Goal: Transaction & Acquisition: Book appointment/travel/reservation

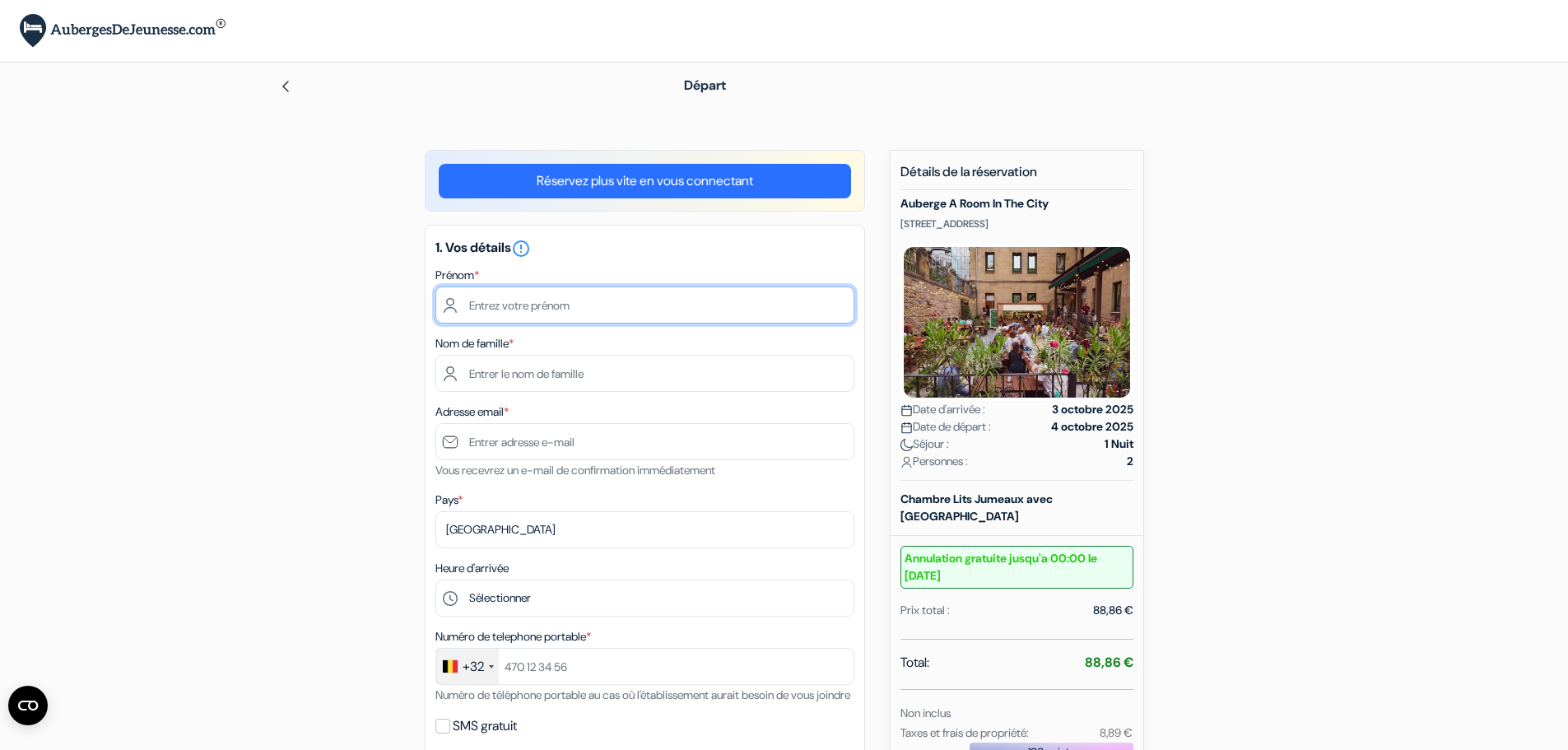
click at [556, 300] on input "text" at bounding box center [645, 305] width 419 height 37
type input "Jean-François"
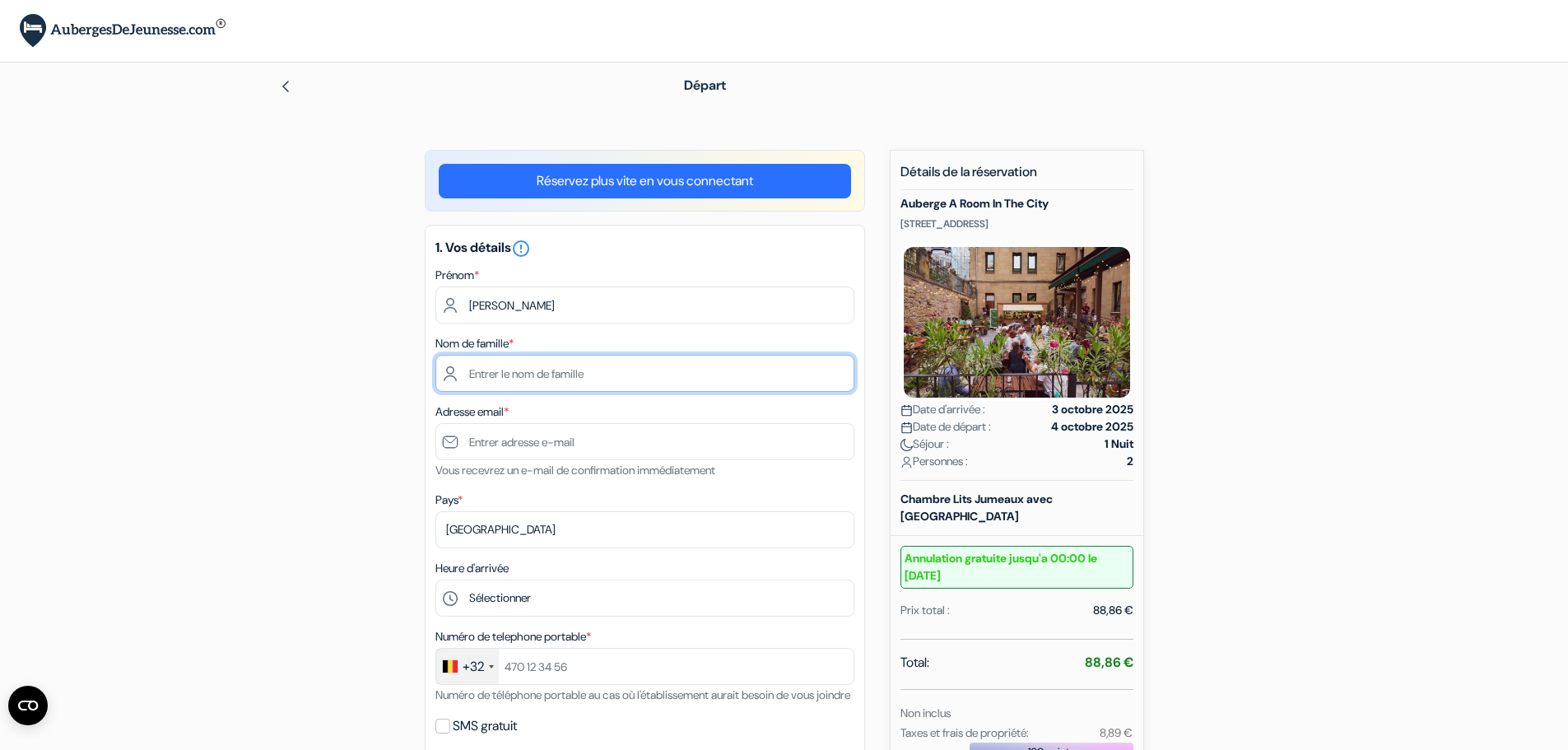
type input "Delvigne"
type input "[EMAIL_ADDRESS][DOMAIN_NAME]"
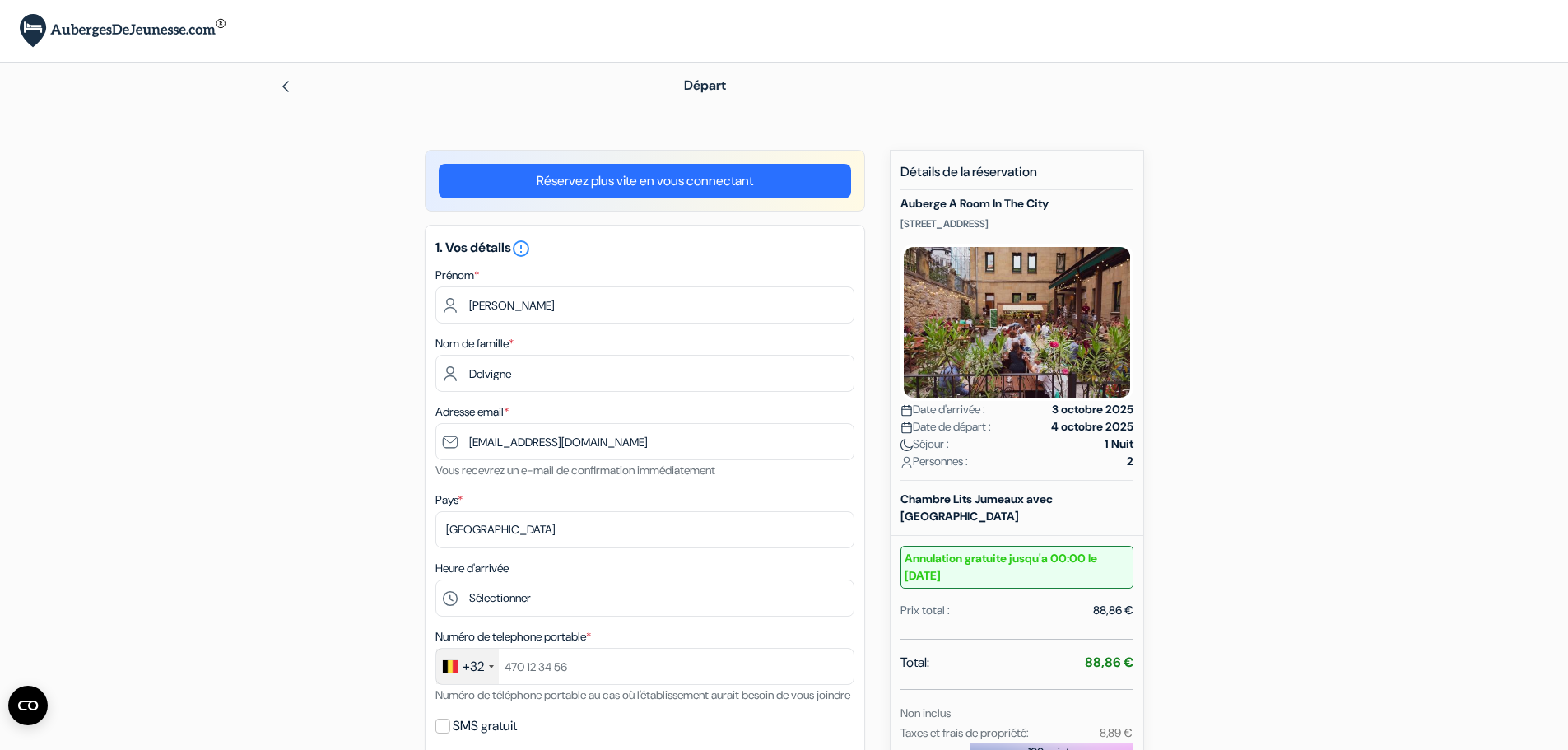
type input "+32493194960"
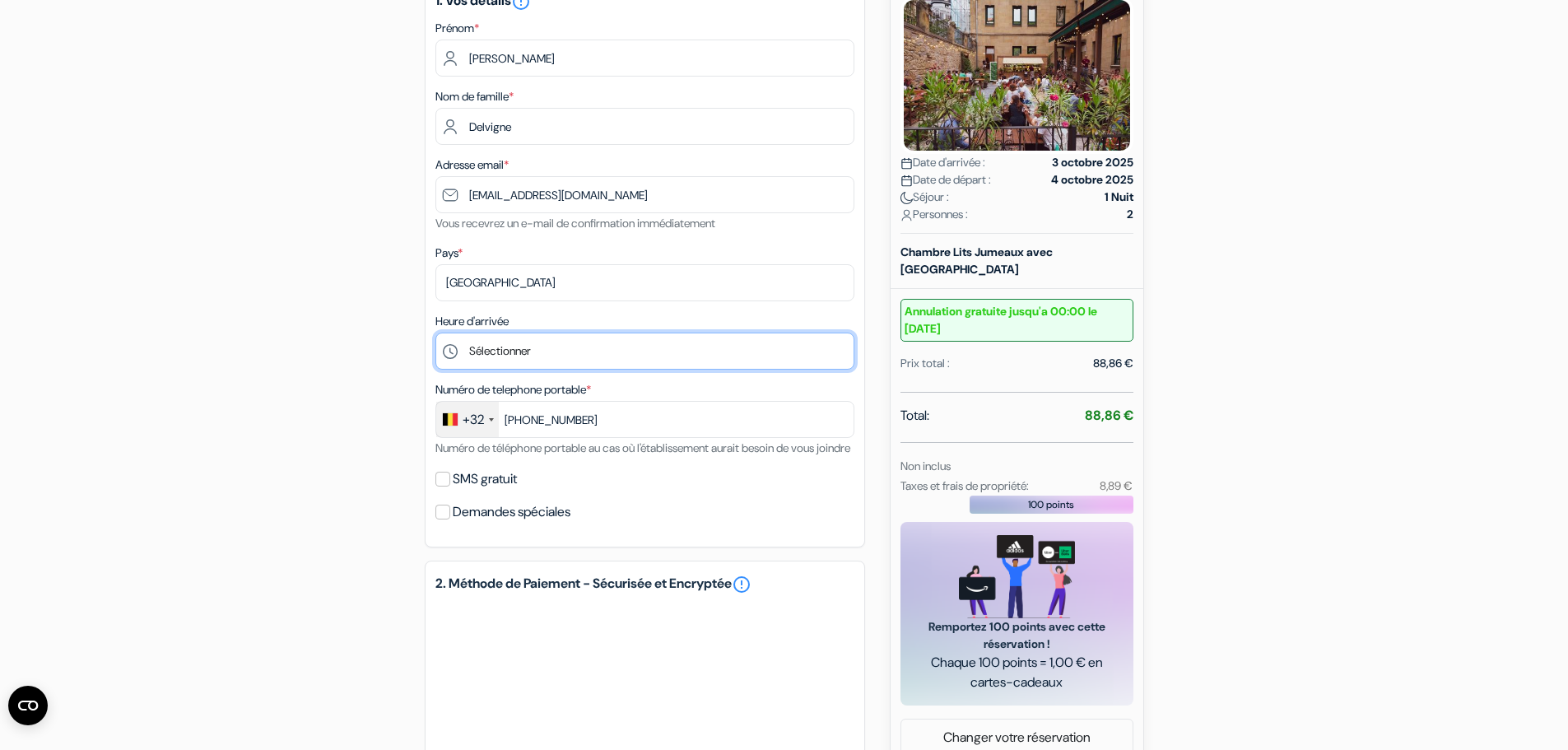
click at [574, 354] on select "Sélectionner 15:00 16:00 17:00 18:00 19:00 20:00 21:00 22:00 23:00" at bounding box center [645, 351] width 419 height 37
select select "15"
click at [436, 333] on select "Sélectionner 15:00 16:00 17:00 18:00 19:00 20:00 21:00 22:00 23:00" at bounding box center [645, 351] width 419 height 37
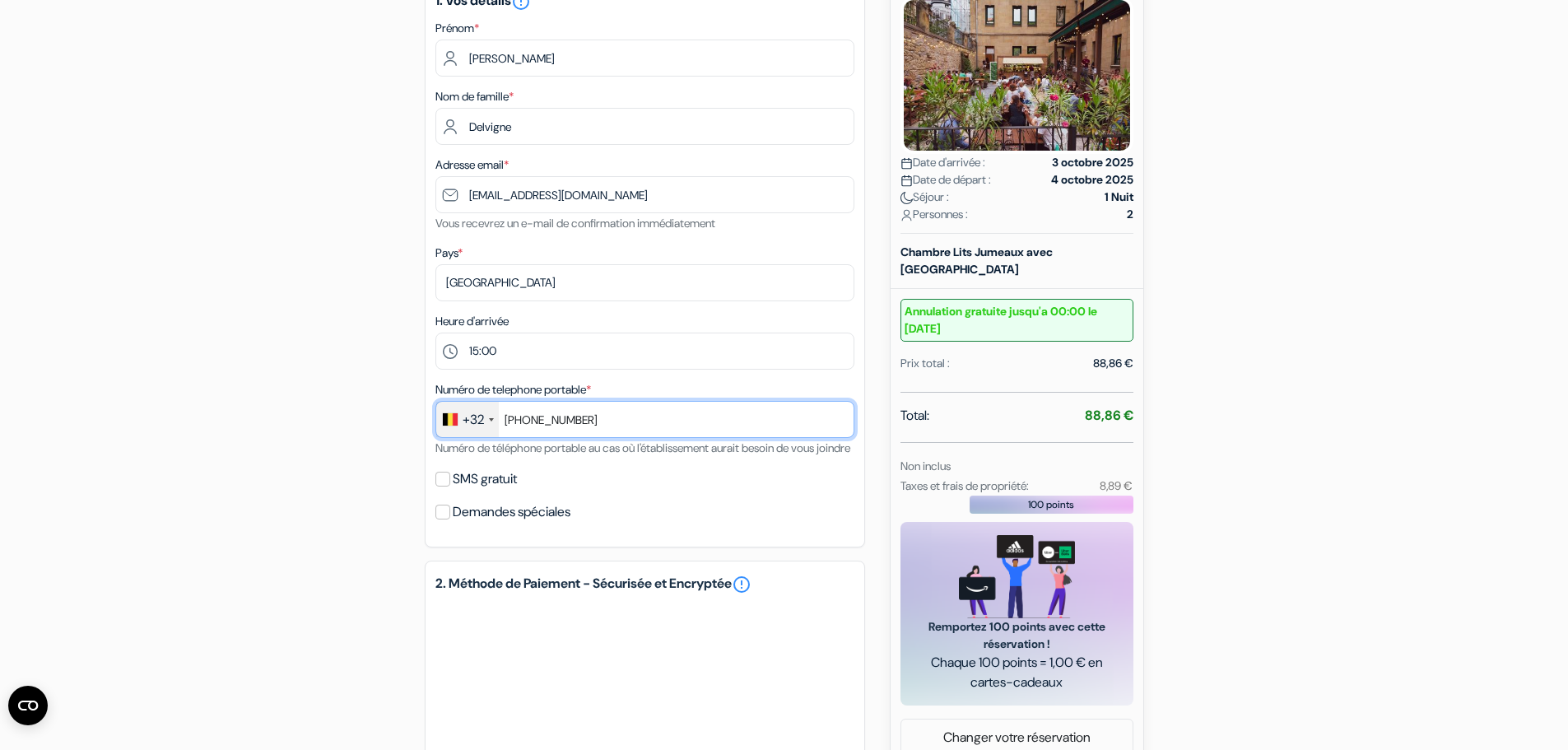
click at [521, 417] on input "+32493194960" at bounding box center [645, 419] width 419 height 37
type input "+493194960"
click at [302, 454] on div "add_box Auberge A Room In The City Calle Manterola, 15 / Calle Easo, 20 , San S…" at bounding box center [784, 490] width 1086 height 1176
click at [444, 487] on input "SMS gratuit" at bounding box center [443, 480] width 15 height 15
checkbox input "true"
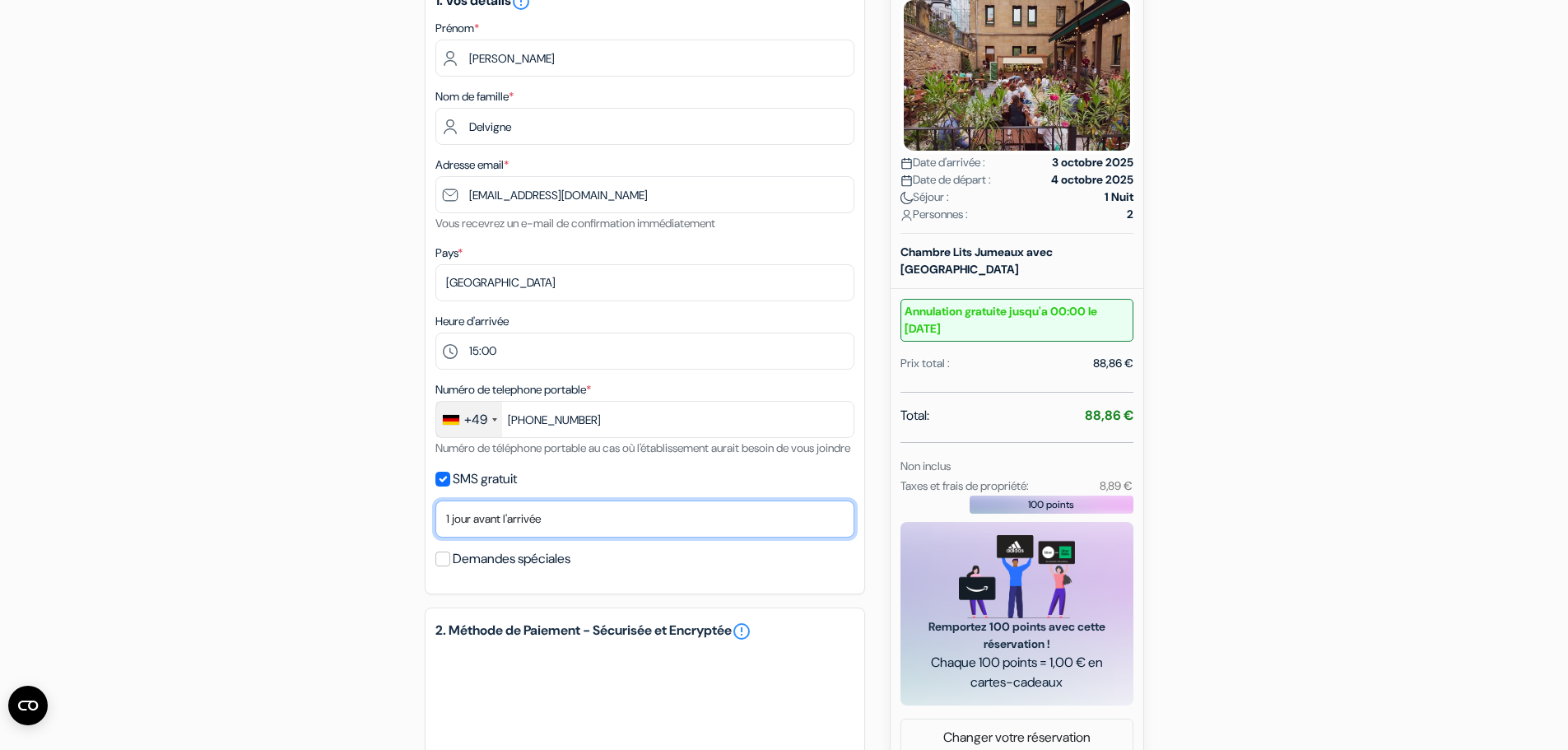
click at [498, 531] on select "Non merci Maintenant Le jour de votre arrivée 1 jour avant l'arrivée 2 jours av…" at bounding box center [645, 518] width 419 height 37
click at [344, 514] on div "add_box Auberge A Room In The City Calle Manterola, 15 / Calle Easo, 20 , San S…" at bounding box center [784, 514] width 1086 height 1223
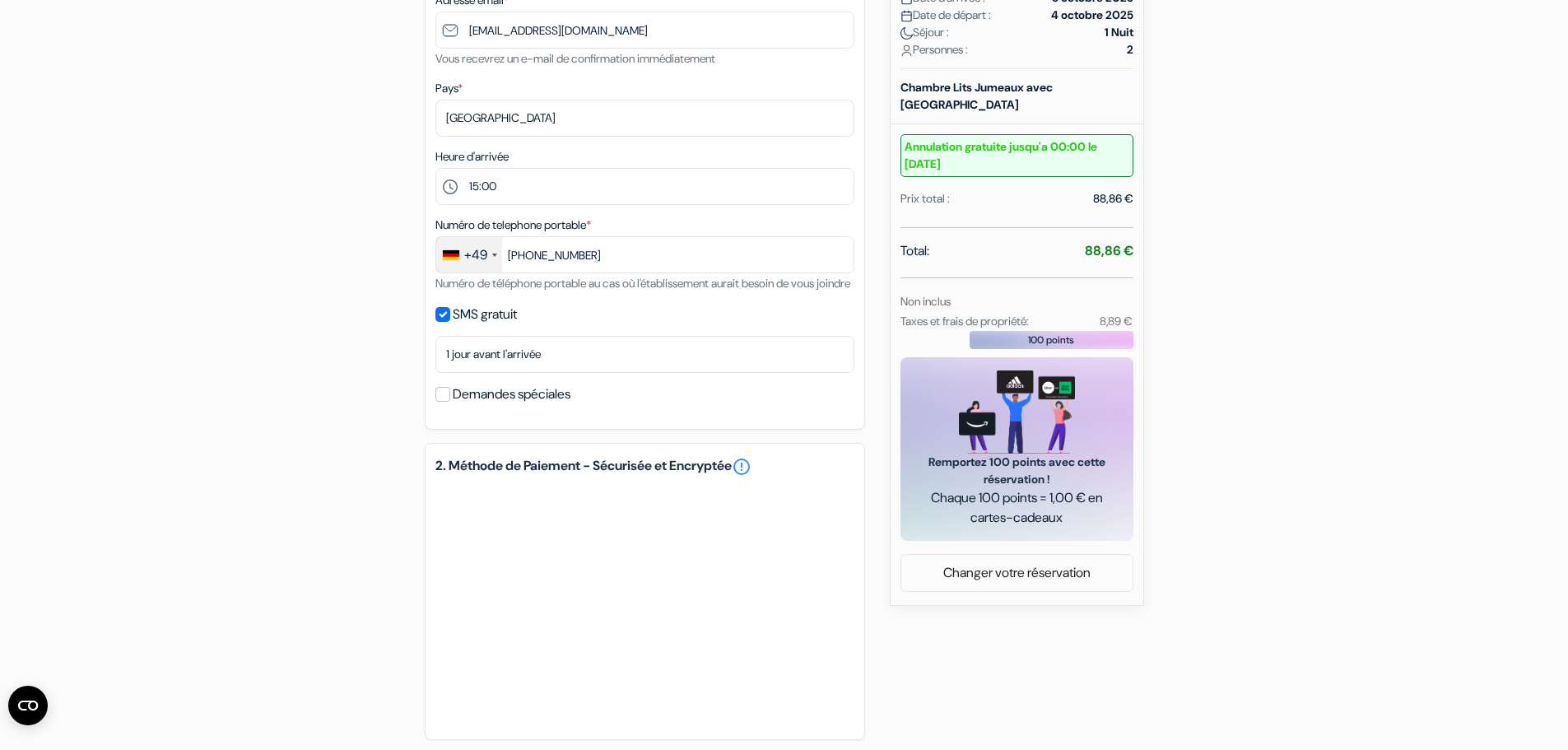
scroll to position [0, 0]
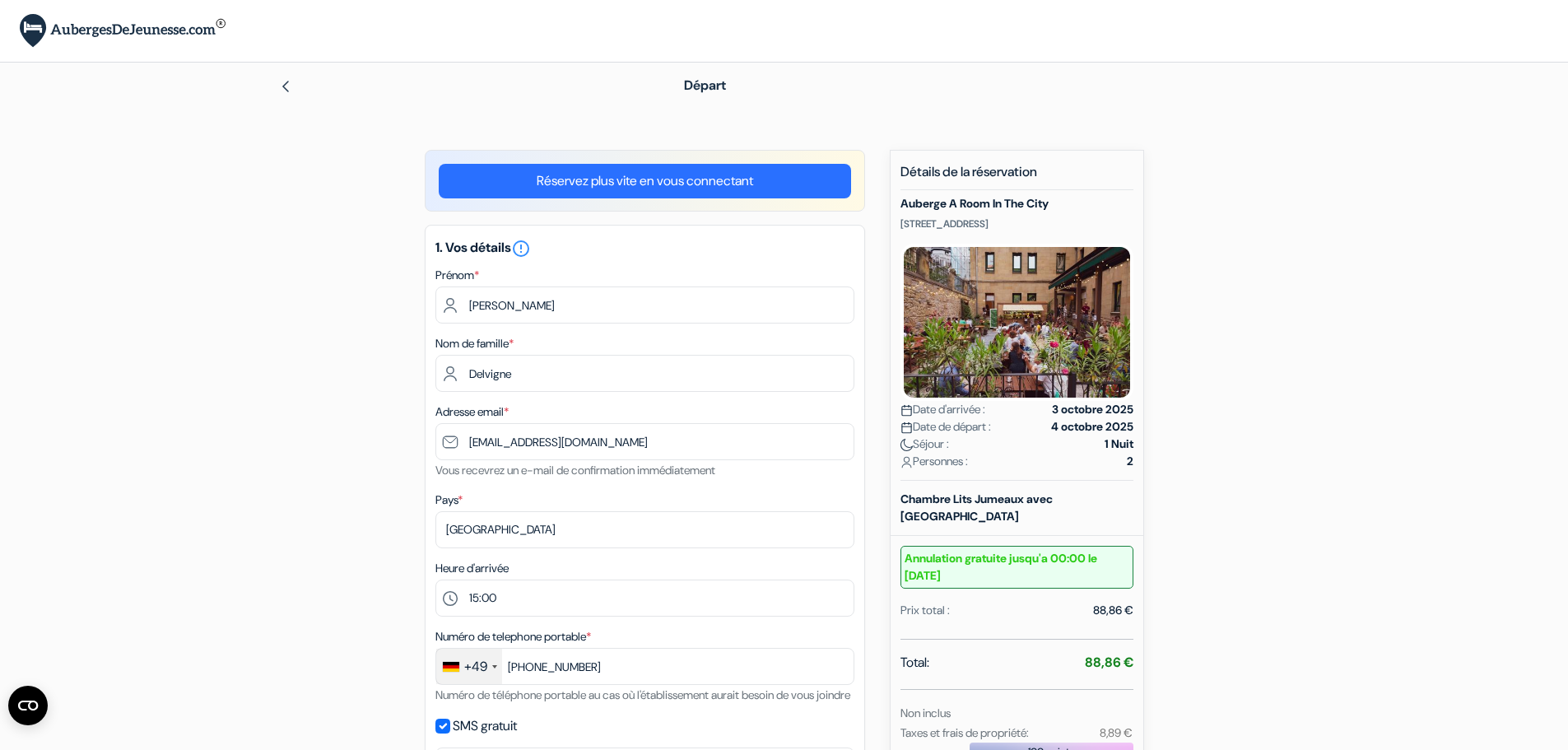
click at [1232, 666] on div "add_box Auberge A Room In The City Calle Manterola, 15 / Calle Easo, 20 , San S…" at bounding box center [784, 760] width 1086 height 1223
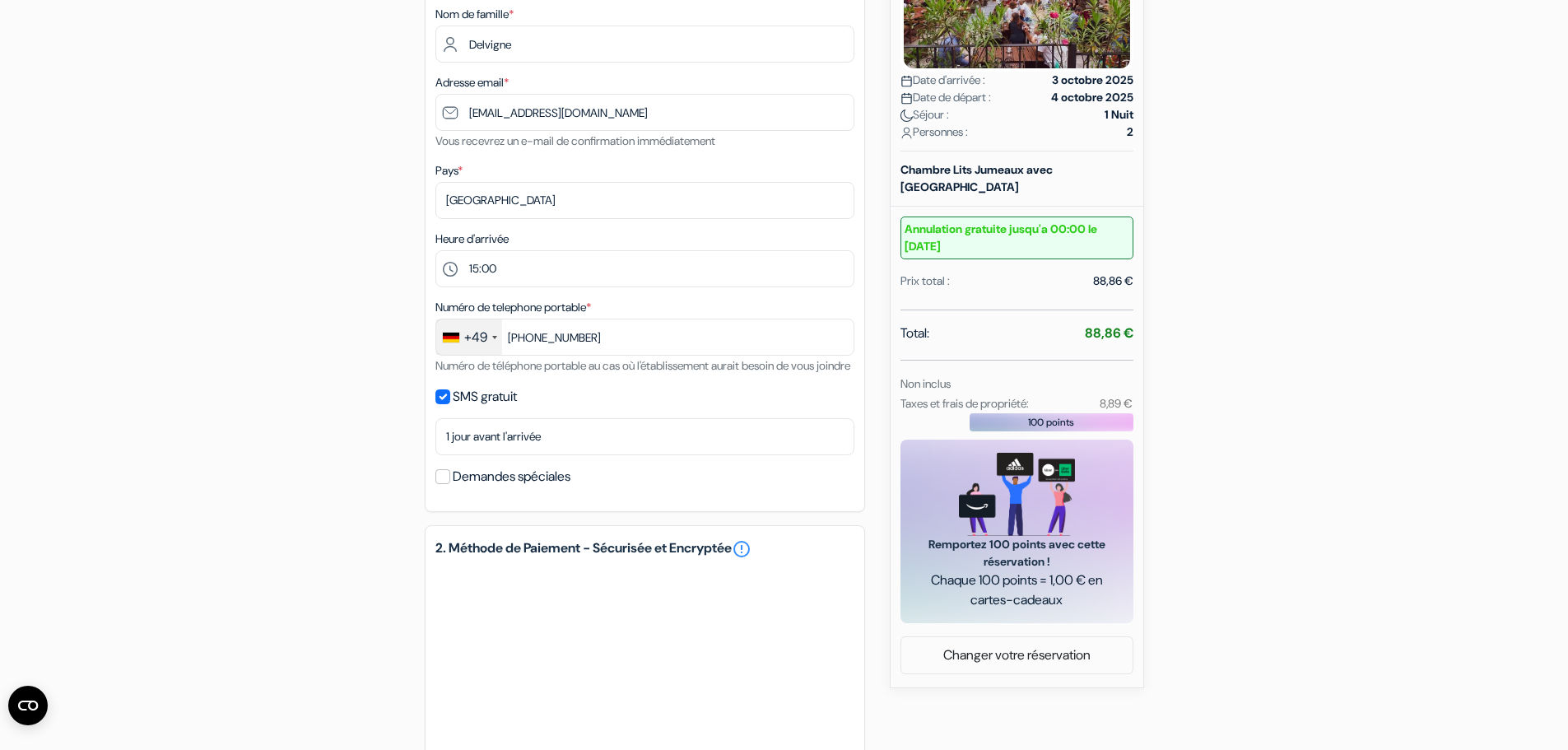
scroll to position [659, 0]
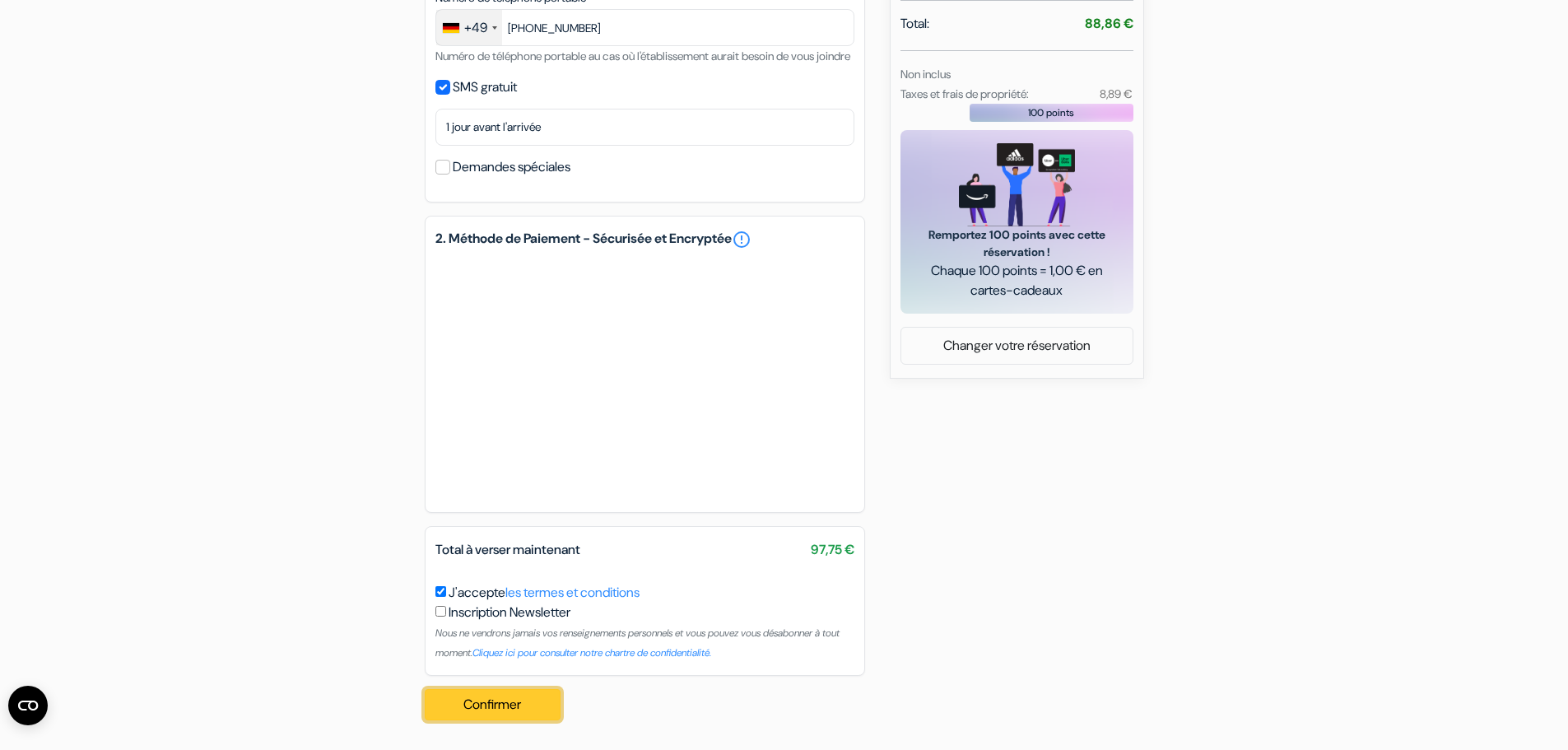
click at [544, 701] on button "Confirmer Loading..." at bounding box center [492, 705] width 137 height 31
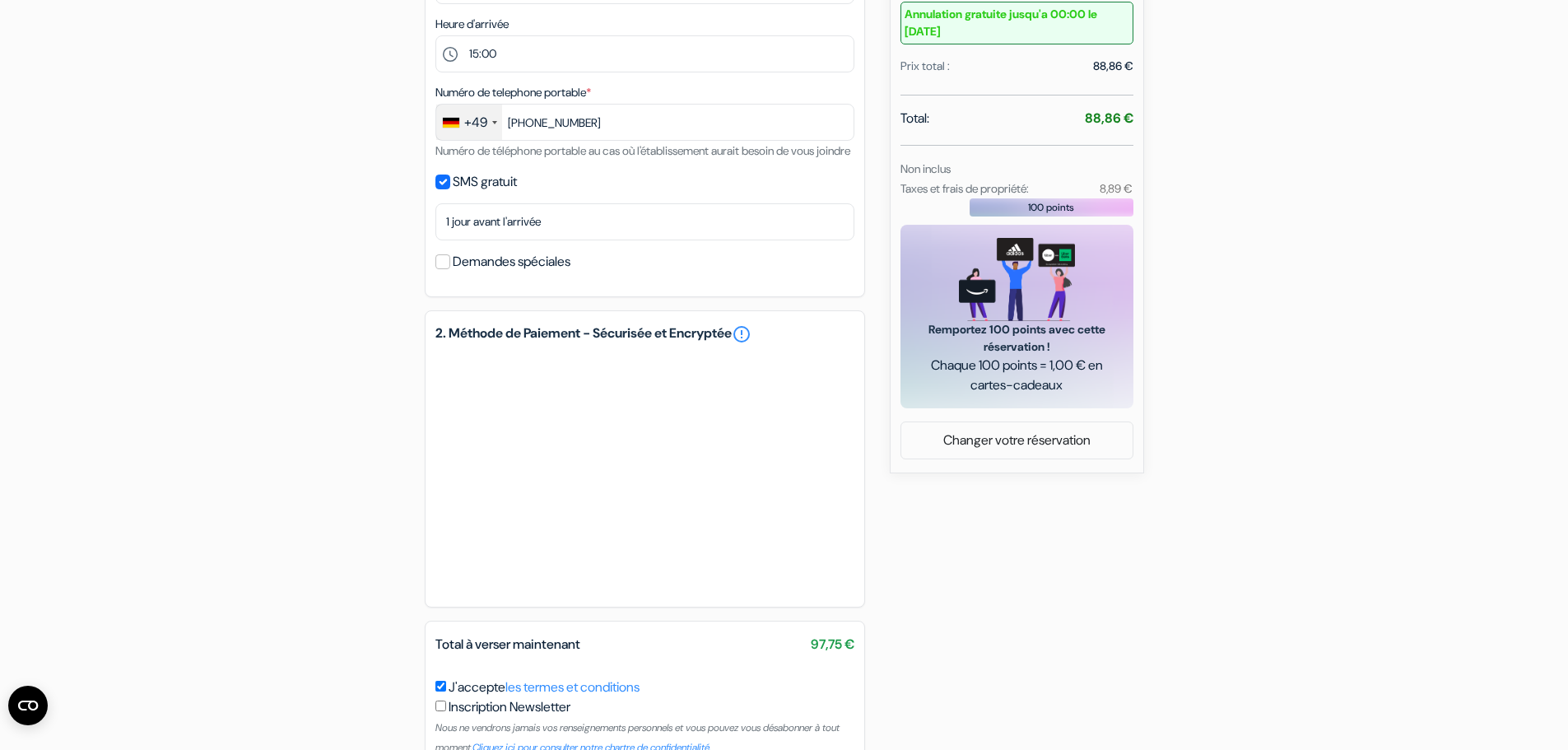
scroll to position [329, 0]
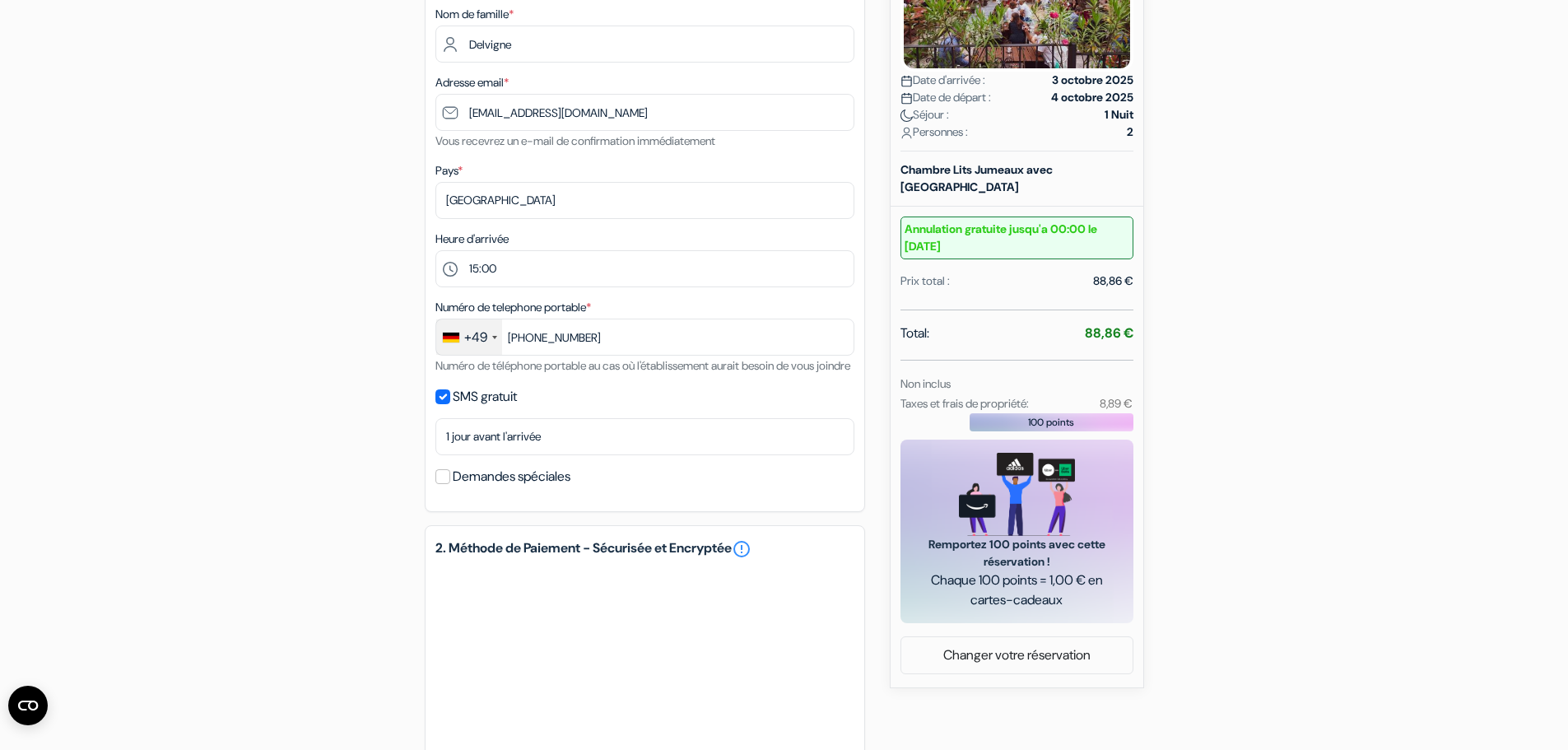
click at [493, 340] on div "+49" at bounding box center [469, 337] width 66 height 35
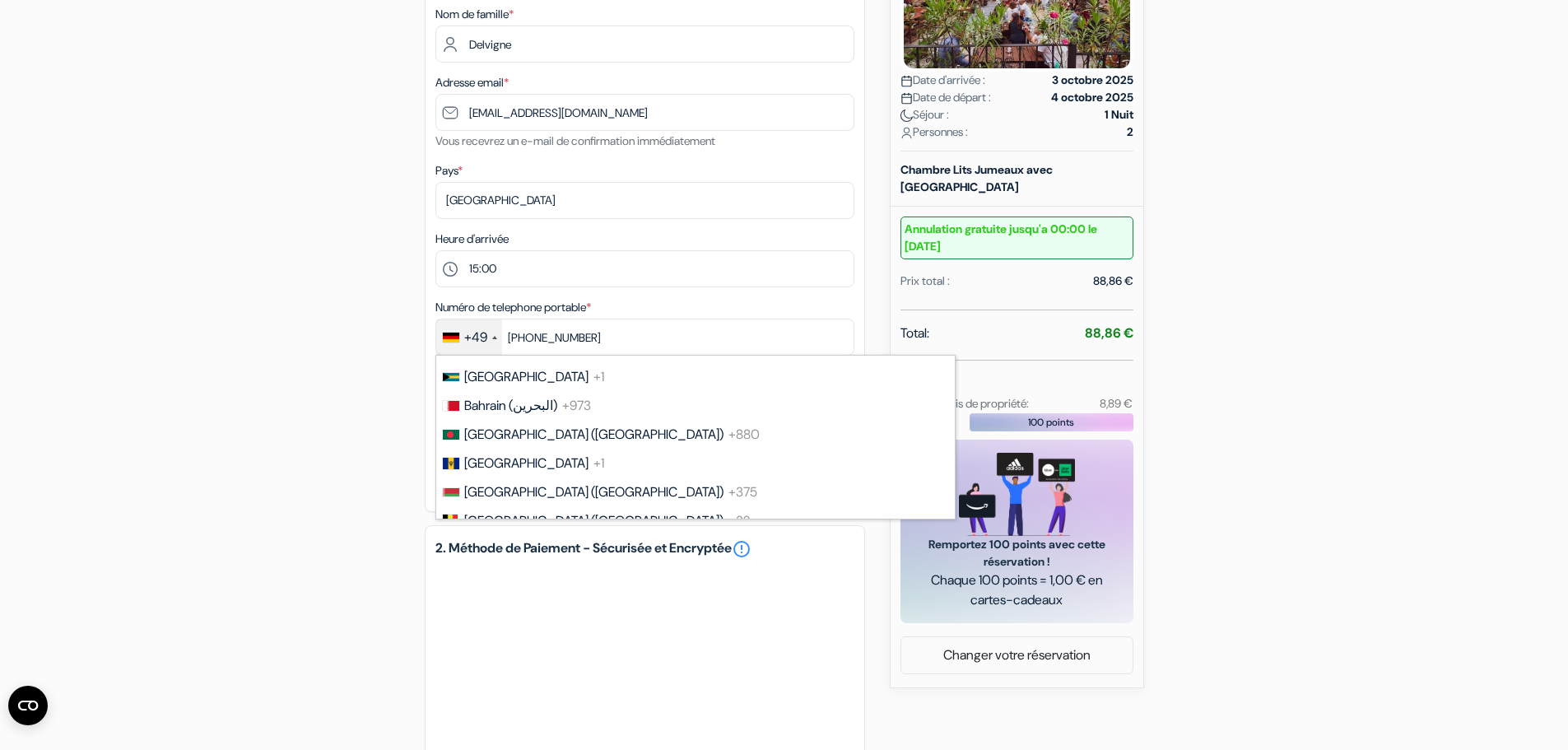
scroll to position [741, 0]
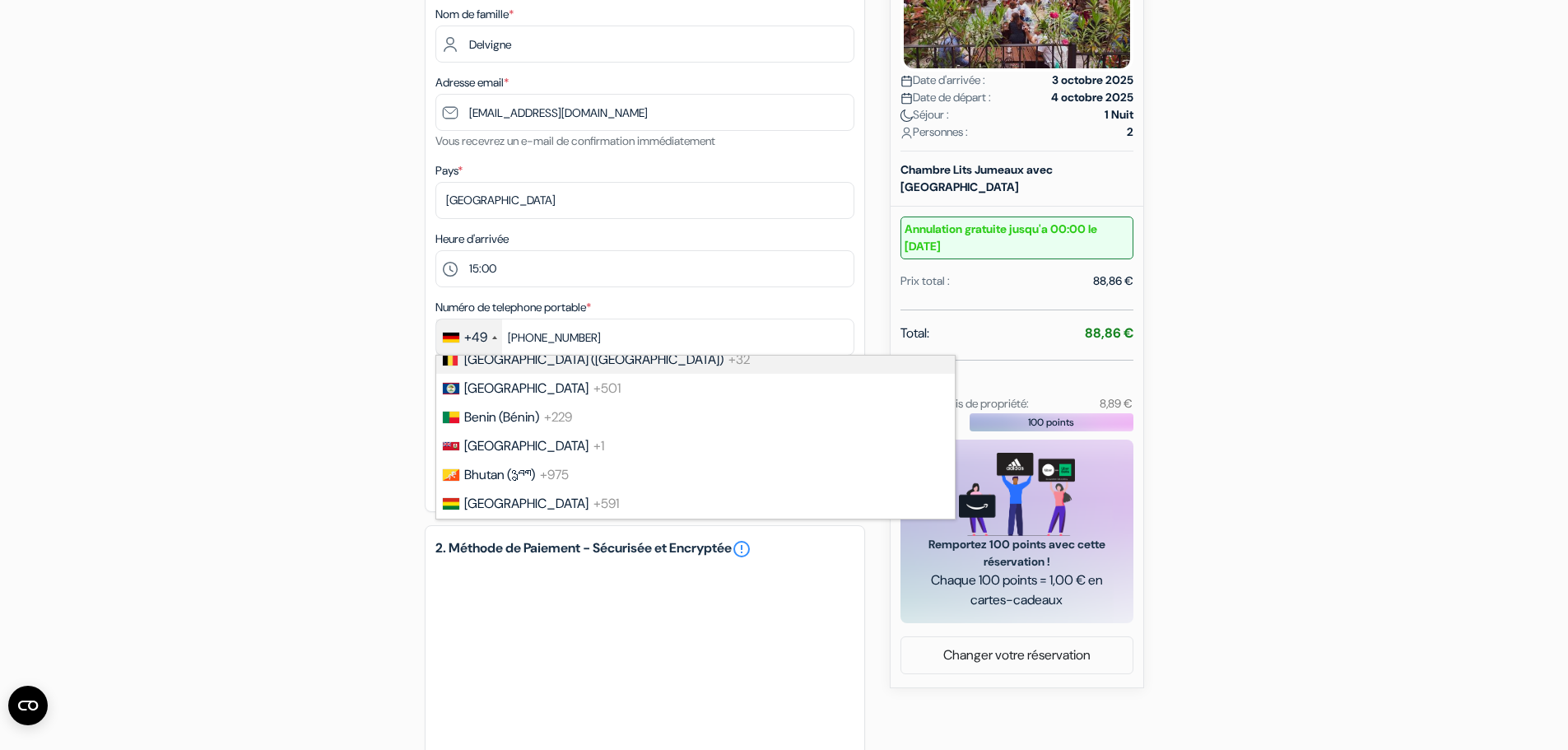
click at [489, 363] on span "Belgium (België)" at bounding box center [594, 359] width 259 height 17
type input "+323194960"
